Goal: Transaction & Acquisition: Purchase product/service

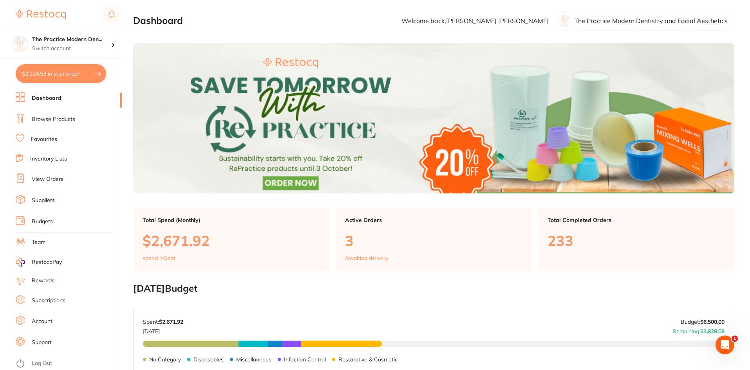
click at [59, 71] on button "$2,124.53 in your order" at bounding box center [61, 73] width 91 height 19
checkbox input "true"
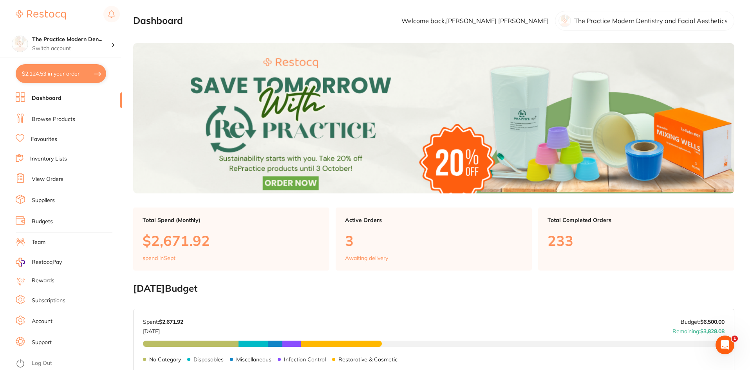
checkbox input "true"
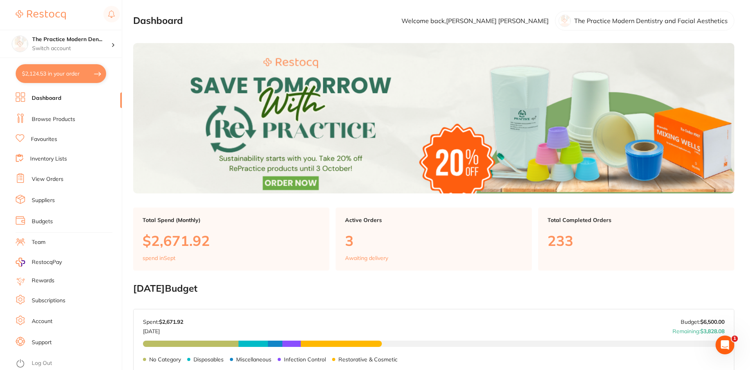
checkbox input "true"
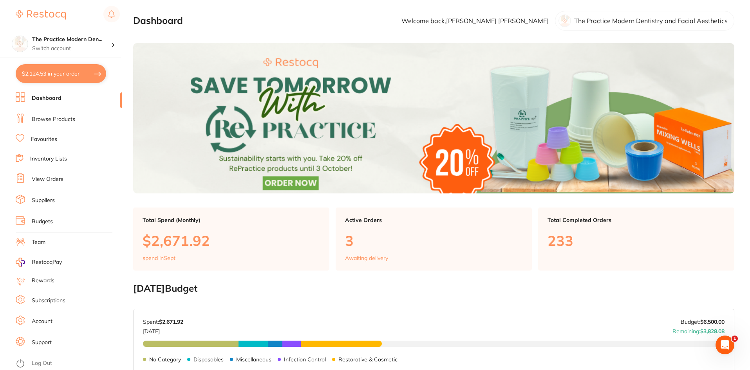
checkbox input "true"
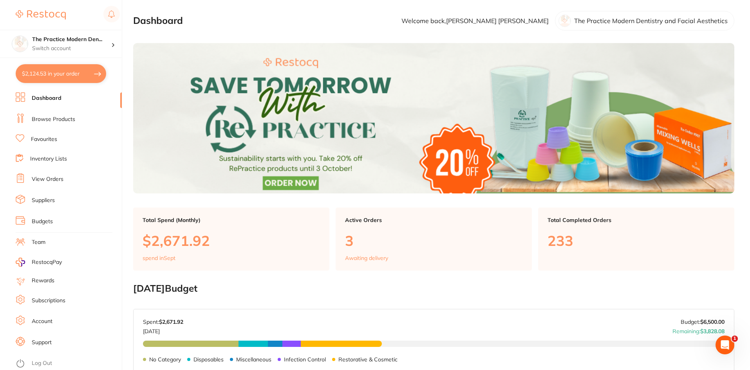
checkbox input "true"
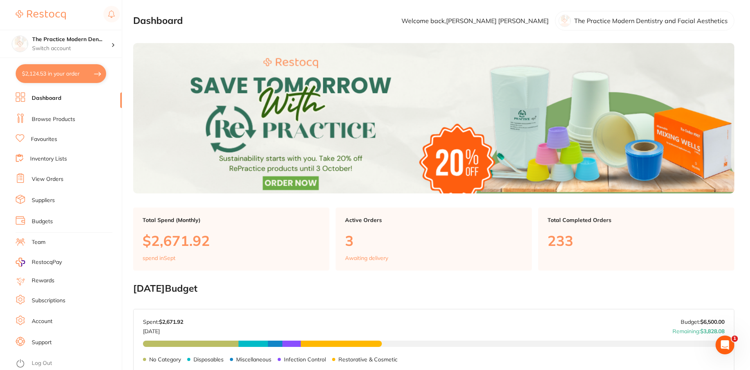
checkbox input "true"
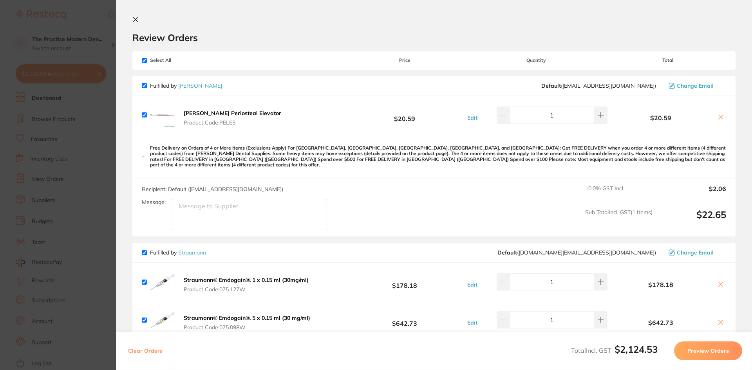
click at [82, 196] on section "Update RRP Set your pre negotiated price for this item. Item Agreed RRP (excl. …" at bounding box center [376, 185] width 752 height 370
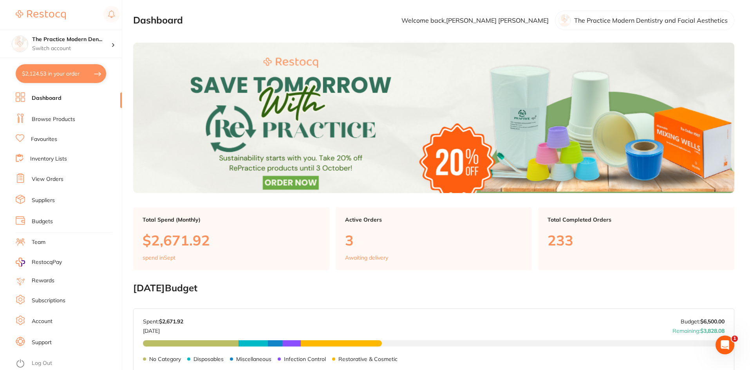
click at [52, 178] on link "View Orders" at bounding box center [48, 180] width 32 height 8
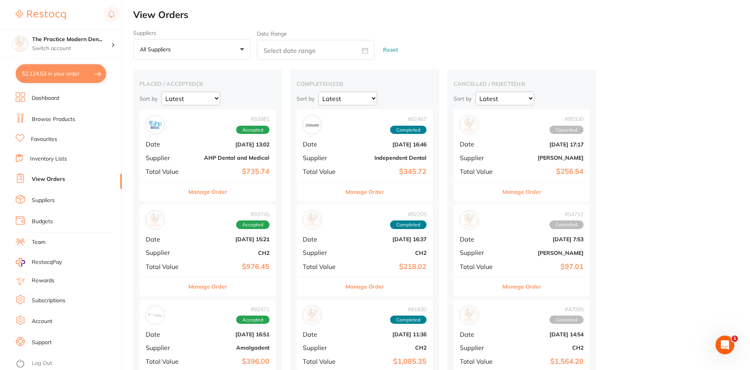
click at [322, 48] on input "text" at bounding box center [316, 50] width 118 height 20
select select "8"
select select "2025"
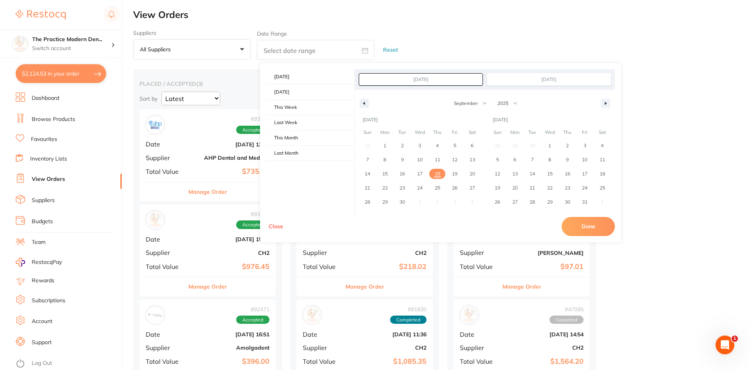
click at [211, 51] on button "All suppliers +0" at bounding box center [192, 49] width 118 height 21
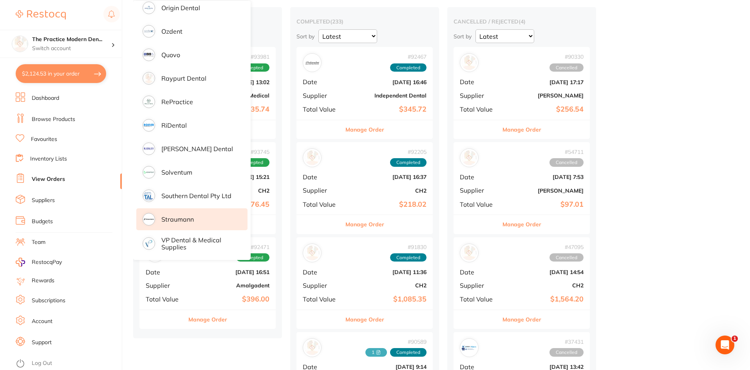
scroll to position [78, 0]
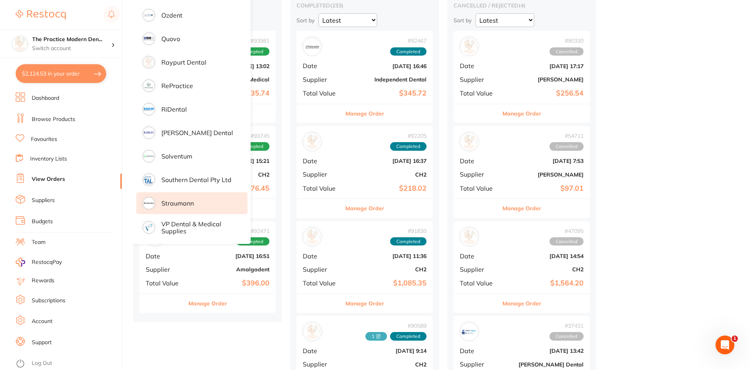
click at [175, 203] on p "Straumann" at bounding box center [177, 203] width 33 height 7
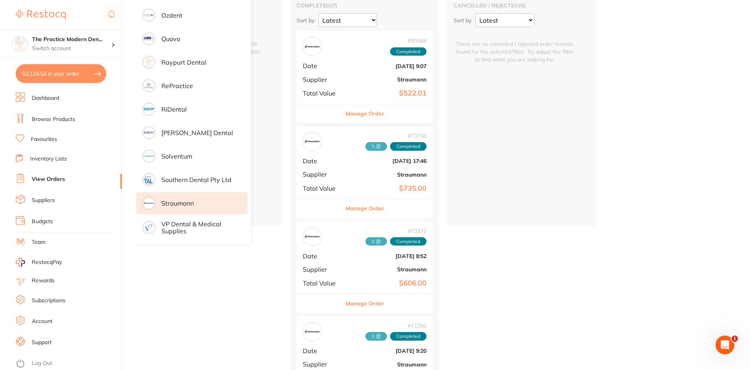
click at [380, 83] on div "# 90584 Completed Date [DATE] 9:07 Supplier Straumann Total Value $522.01" at bounding box center [365, 67] width 136 height 72
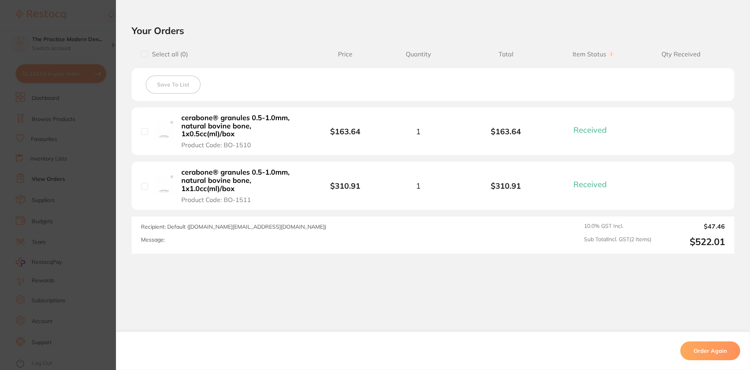
scroll to position [266, 0]
click at [174, 125] on div "cerabone® granules 0.5-1.0mm, natural bovine bone, 1x0.5cc(ml)/box Product Code…" at bounding box center [228, 130] width 175 height 35
click at [202, 127] on b "cerabone® granules 0.5-1.0mm, natural bovine bone, 1x0.5cc(ml)/box" at bounding box center [241, 126] width 121 height 24
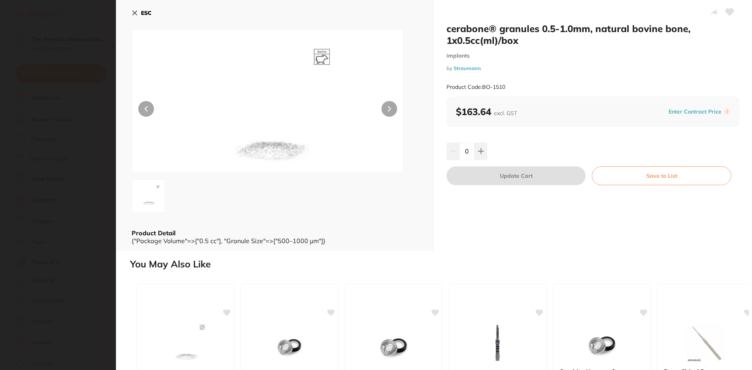
scroll to position [0, 0]
click at [481, 157] on button at bounding box center [480, 151] width 13 height 17
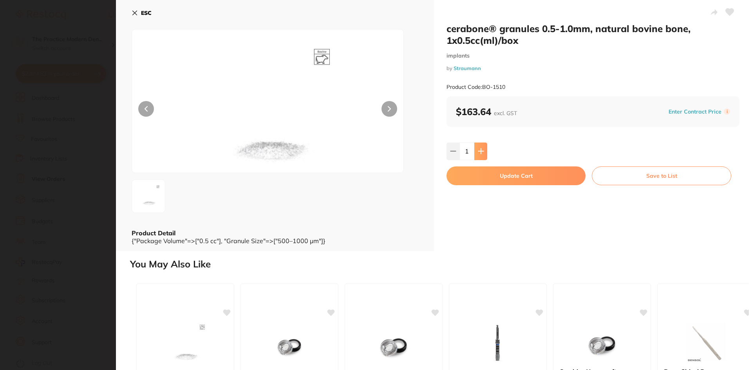
click at [481, 157] on button at bounding box center [480, 151] width 13 height 17
type input "2"
click at [489, 176] on button "Update Cart" at bounding box center [516, 176] width 139 height 19
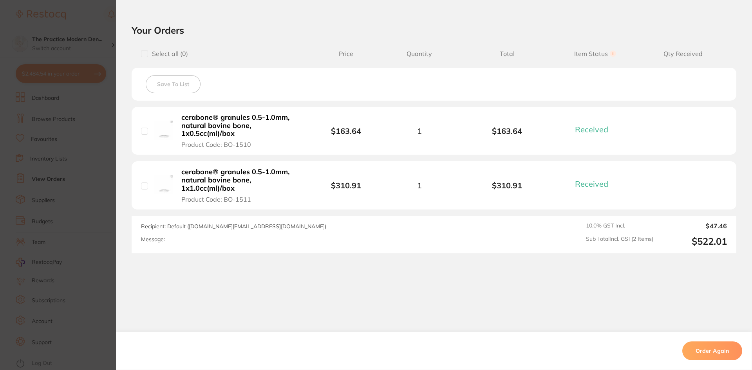
checkbox input "false"
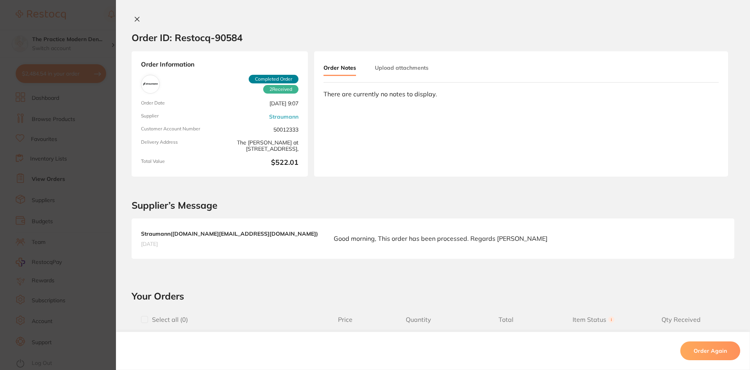
click at [135, 20] on icon at bounding box center [137, 19] width 4 height 4
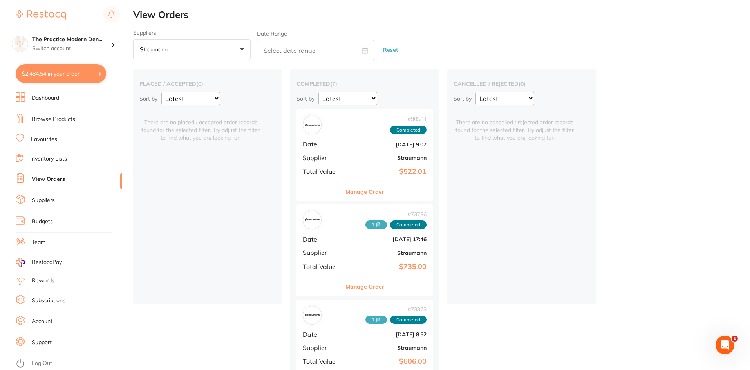
click at [65, 95] on li "Dashboard" at bounding box center [69, 98] width 106 height 12
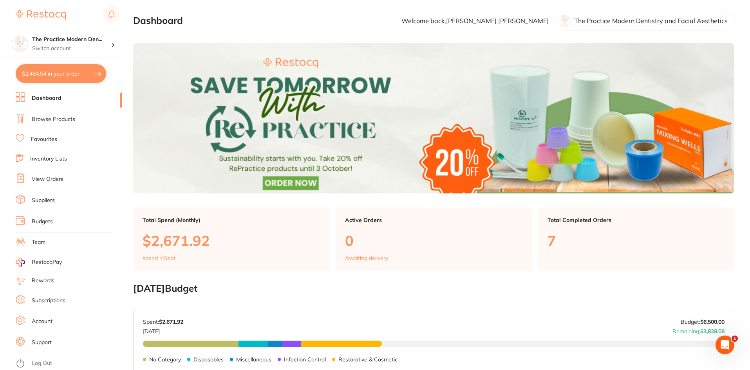
click at [49, 75] on button "$2,484.54 in your order" at bounding box center [61, 73] width 91 height 19
checkbox input "true"
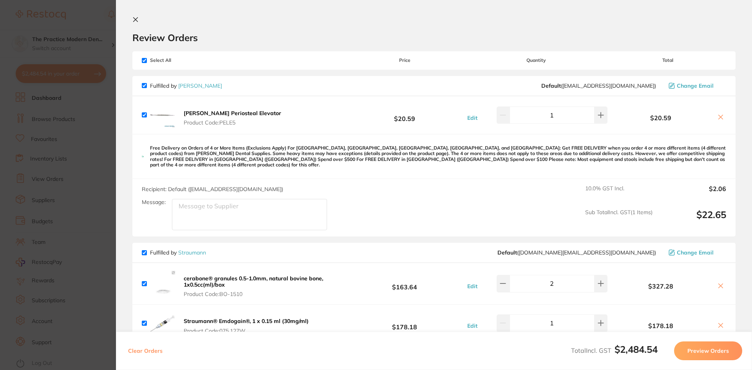
click at [145, 60] on input "checkbox" at bounding box center [144, 60] width 5 height 5
checkbox input "false"
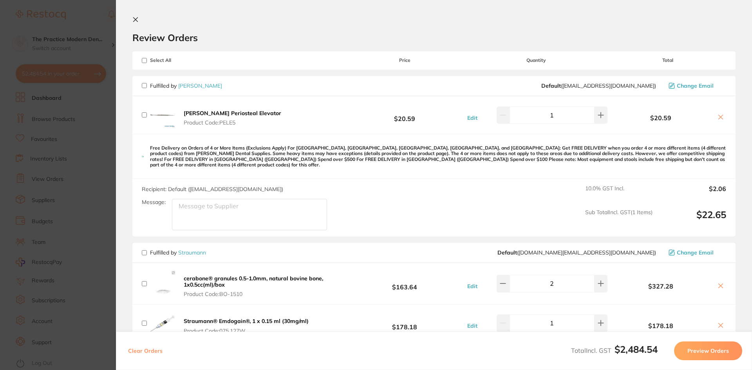
checkbox input "false"
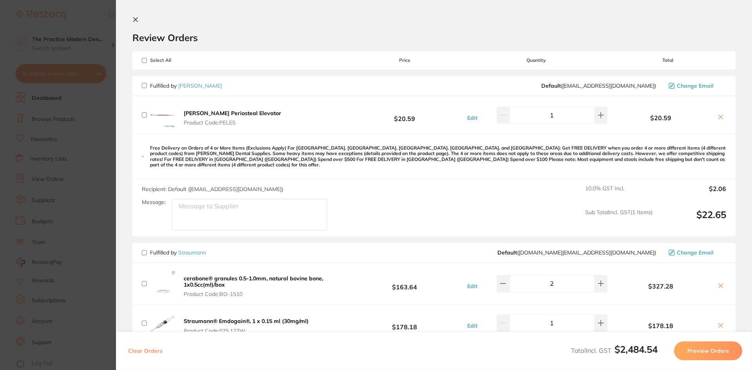
checkbox input "false"
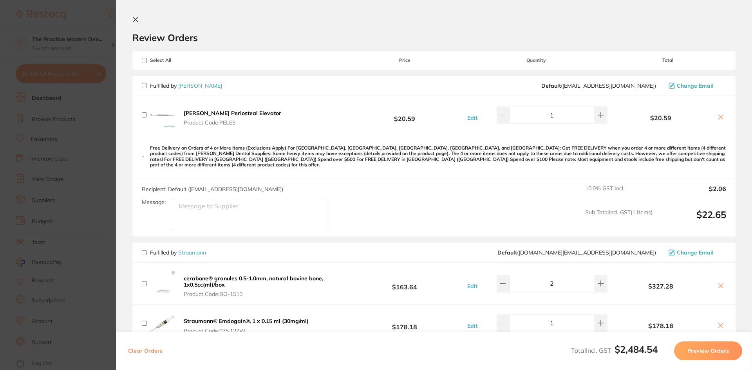
checkbox input "false"
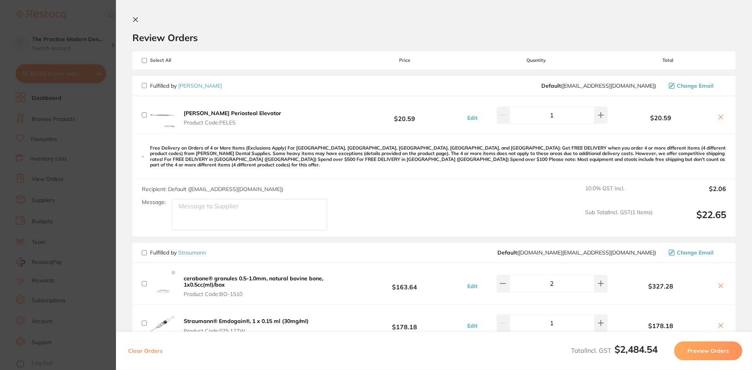
checkbox input "false"
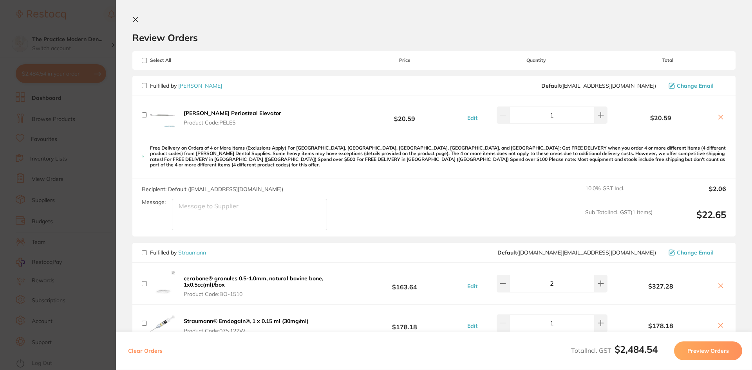
checkbox input "false"
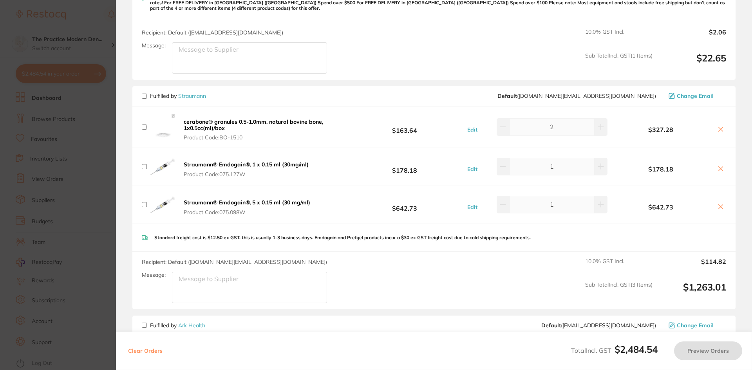
click at [718, 166] on icon at bounding box center [721, 169] width 6 height 6
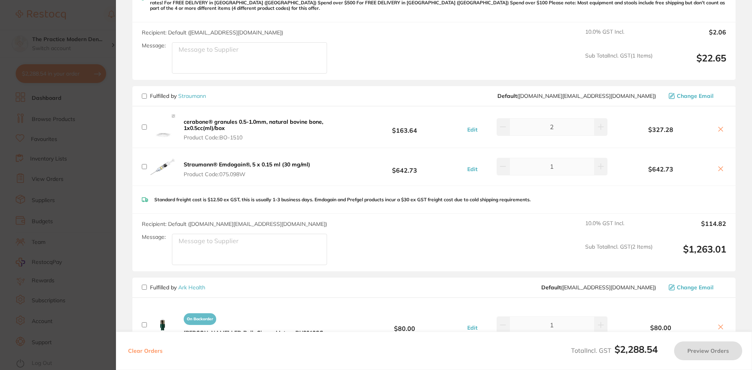
click at [722, 166] on icon at bounding box center [721, 169] width 6 height 6
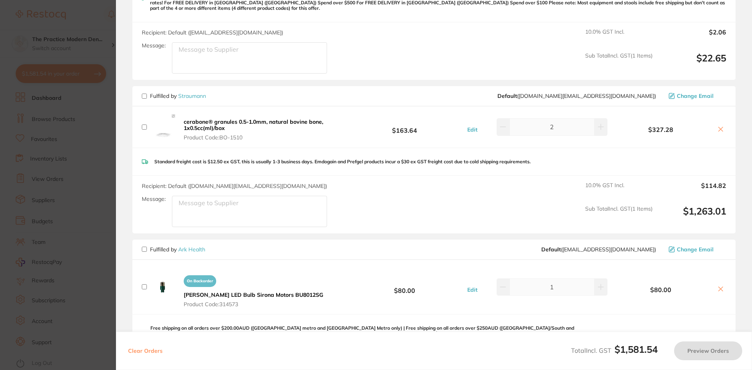
click at [147, 92] on span "Fulfilled by [PERSON_NAME]" at bounding box center [174, 95] width 64 height 7
click at [145, 94] on input "checkbox" at bounding box center [144, 96] width 5 height 5
checkbox input "true"
click at [706, 352] on button "Preview Orders" at bounding box center [708, 351] width 68 height 19
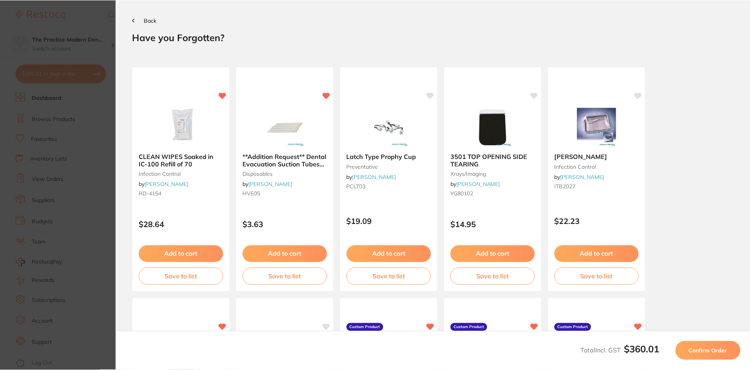
scroll to position [0, 0]
click at [713, 346] on button "Confirm Order" at bounding box center [709, 351] width 65 height 19
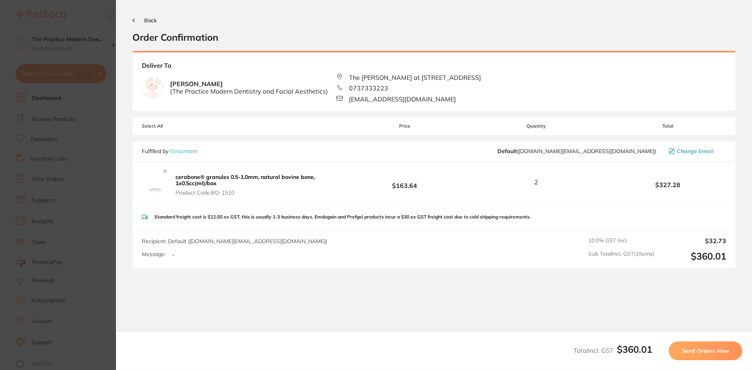
click at [722, 352] on span "Send Orders Now" at bounding box center [705, 351] width 47 height 7
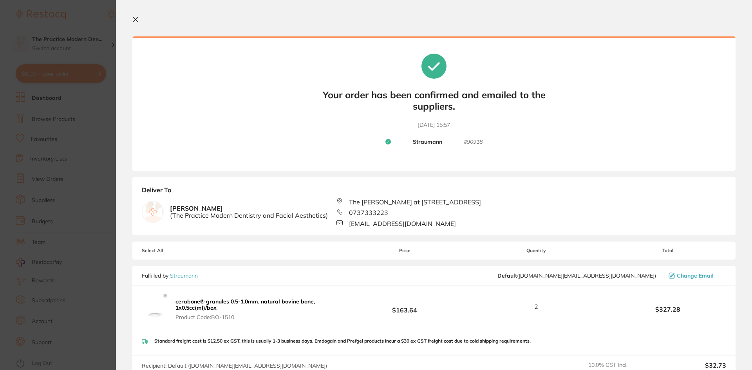
click at [132, 19] on section "Your orders are being processed and we will notify you once we have placed the …" at bounding box center [434, 185] width 636 height 370
click at [135, 20] on icon at bounding box center [136, 20] width 4 height 4
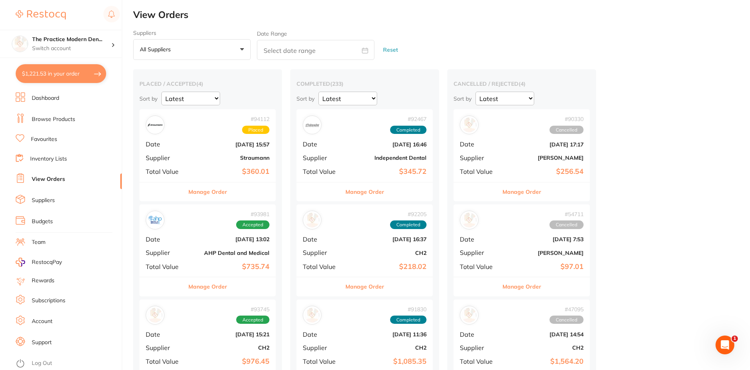
click at [47, 95] on link "Dashboard" at bounding box center [45, 98] width 27 height 8
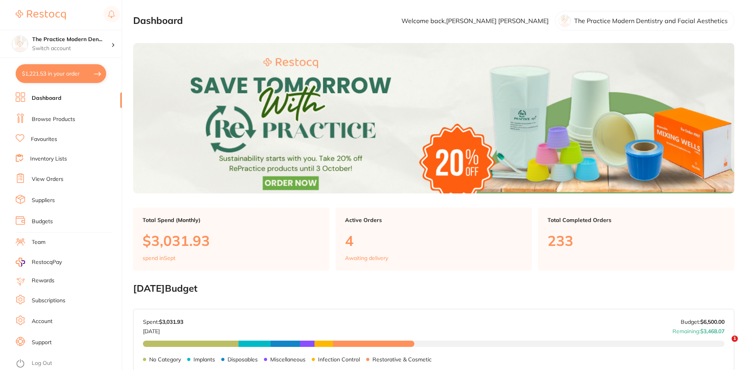
click at [58, 63] on section "The Practice Modern Den... Switch account The Practice Modern Dentistry and Fac…" at bounding box center [61, 185] width 122 height 370
click at [56, 68] on button "$1,221.53 in your order" at bounding box center [61, 73] width 91 height 19
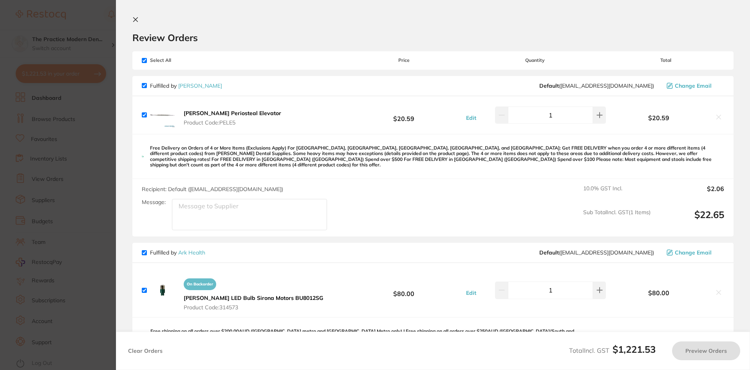
checkbox input "true"
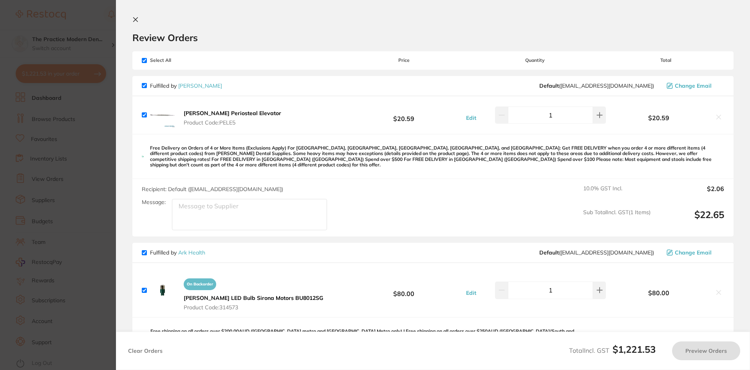
checkbox input "true"
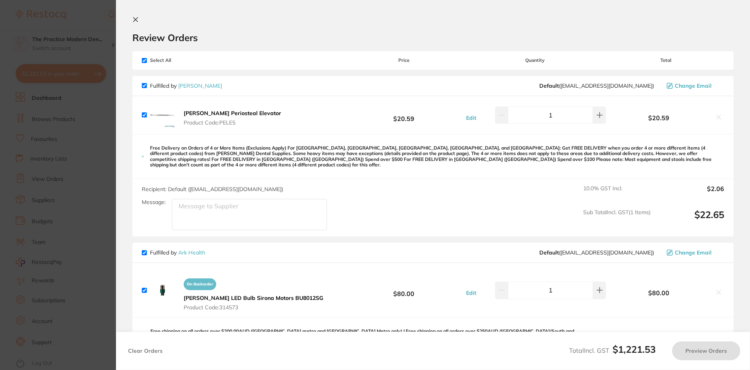
checkbox input "true"
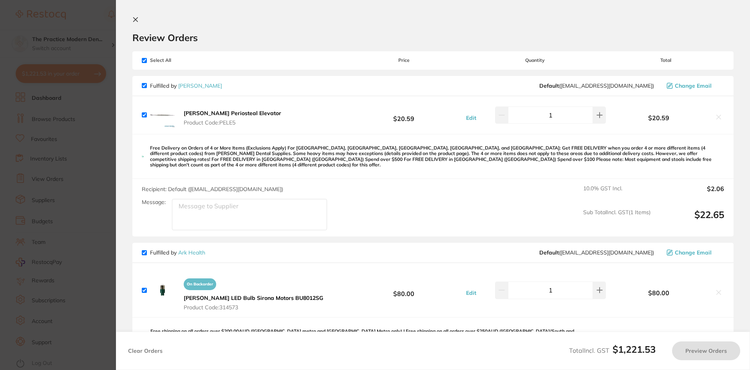
checkbox input "true"
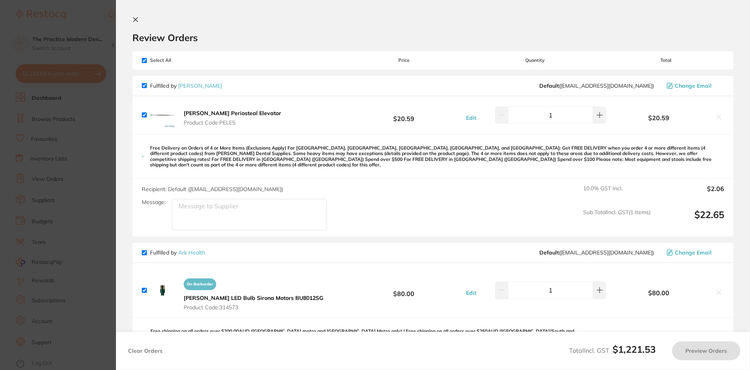
checkbox input "true"
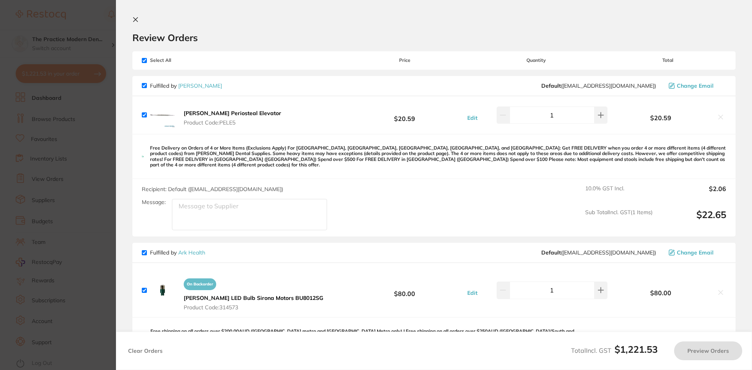
click at [66, 114] on section "Update RRP Set your pre negotiated price for this item. Item Agreed RRP (excl. …" at bounding box center [376, 185] width 752 height 370
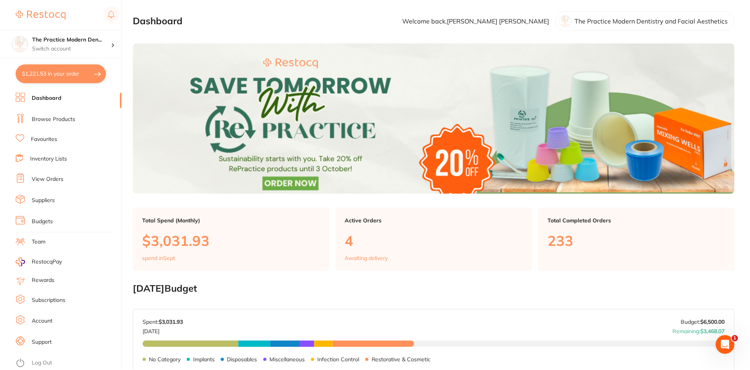
scroll to position [0, 0]
click at [51, 139] on link "Favourites" at bounding box center [44, 140] width 26 height 8
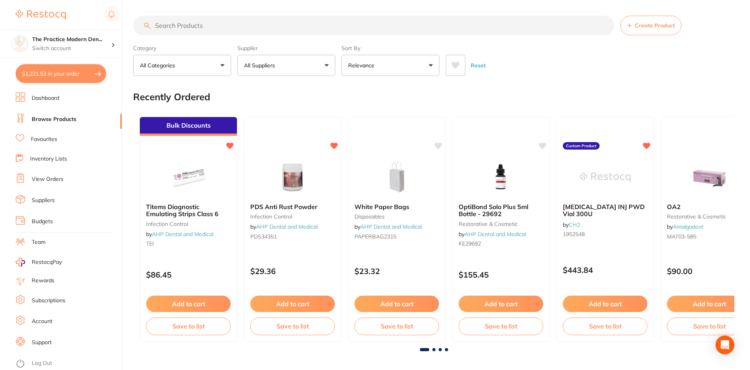
click at [68, 117] on link "Browse Products" at bounding box center [54, 120] width 45 height 8
click at [250, 25] on input "search" at bounding box center [373, 26] width 481 height 20
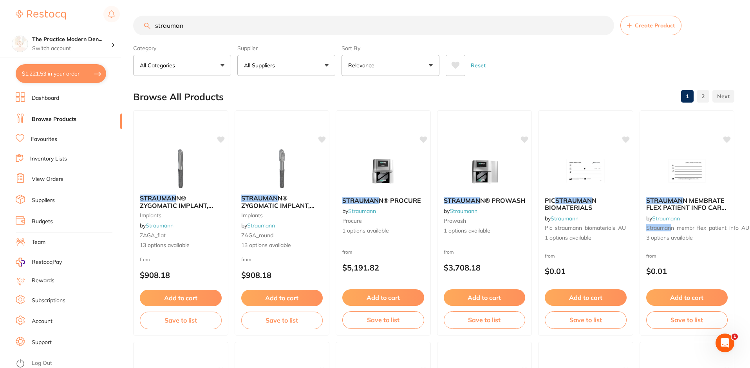
type input "strauman"
click at [257, 58] on button "All Suppliers" at bounding box center [286, 65] width 98 height 21
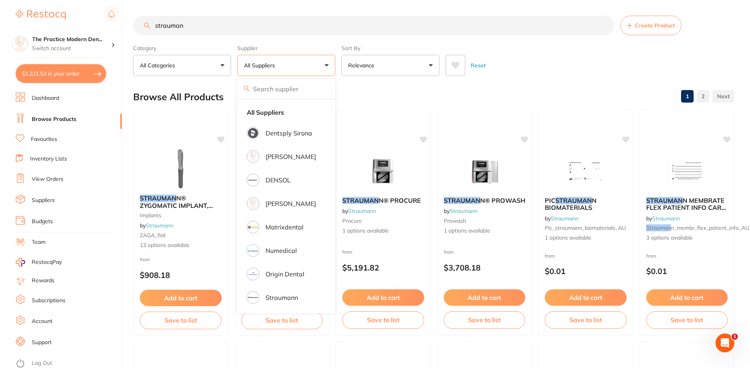
drag, startPoint x: 189, startPoint y: 27, endPoint x: 153, endPoint y: 18, distance: 36.6
click at [153, 18] on input "strauman" at bounding box center [373, 26] width 481 height 20
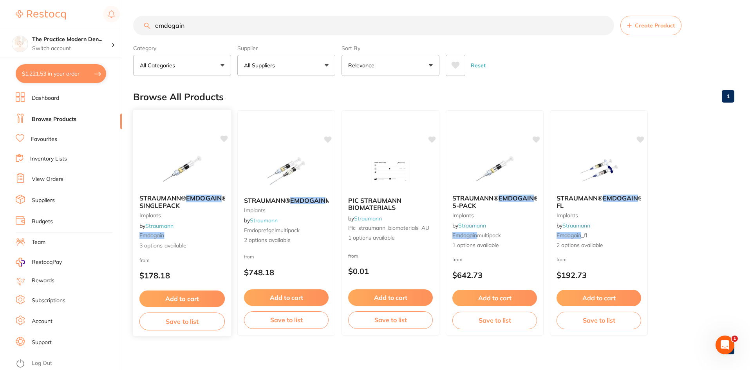
type input "emdogain"
click at [178, 294] on button "Add to cart" at bounding box center [181, 299] width 85 height 17
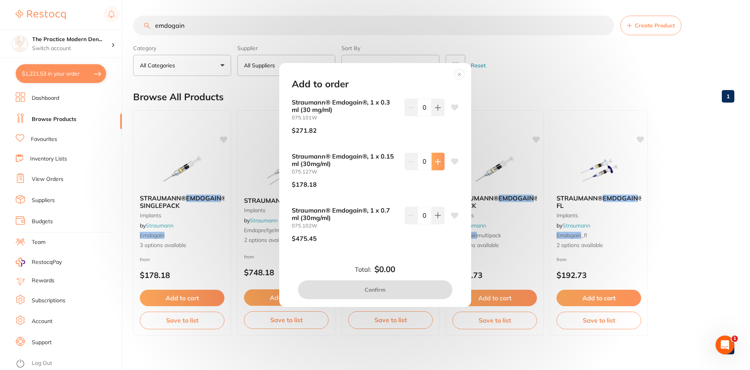
click at [435, 161] on icon at bounding box center [438, 162] width 6 height 6
type input "1"
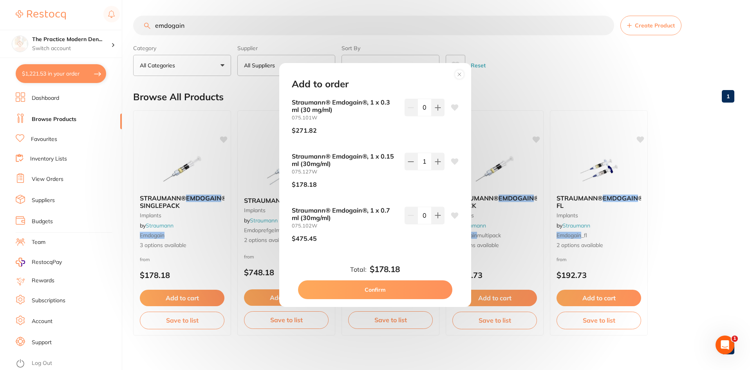
click at [396, 283] on button "Confirm" at bounding box center [375, 290] width 154 height 19
checkbox input "false"
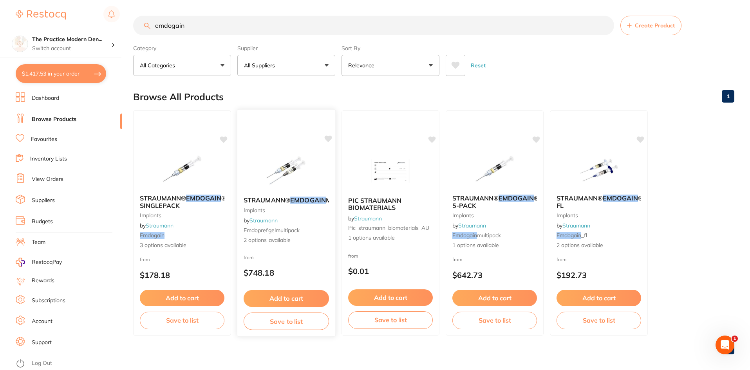
click at [269, 297] on button "Add to cart" at bounding box center [286, 298] width 85 height 17
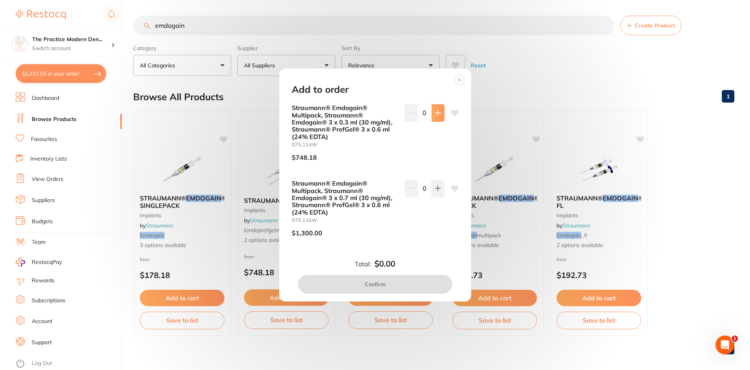
click at [433, 112] on button at bounding box center [438, 112] width 13 height 17
type input "1"
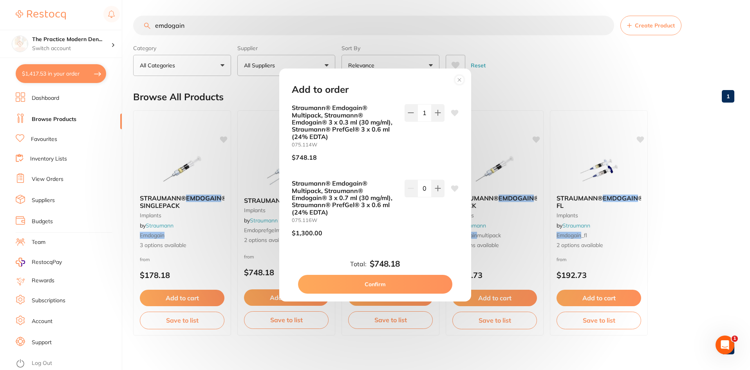
click at [409, 275] on div "Total: $748.18 Confirm" at bounding box center [375, 276] width 186 height 34
click at [404, 286] on button "Confirm" at bounding box center [375, 284] width 154 height 19
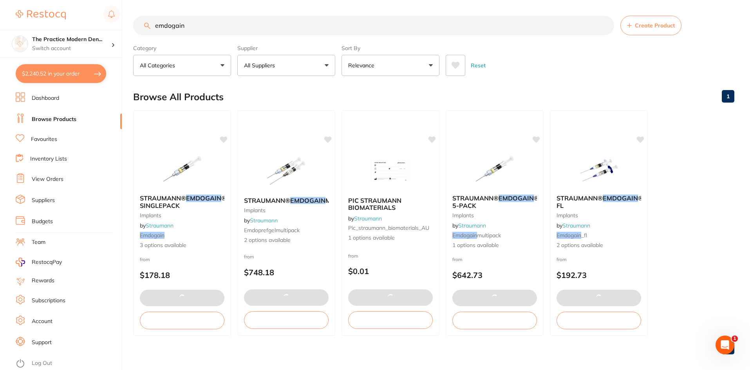
click at [46, 98] on link "Dashboard" at bounding box center [45, 98] width 27 height 8
